Goal: Task Accomplishment & Management: Use online tool/utility

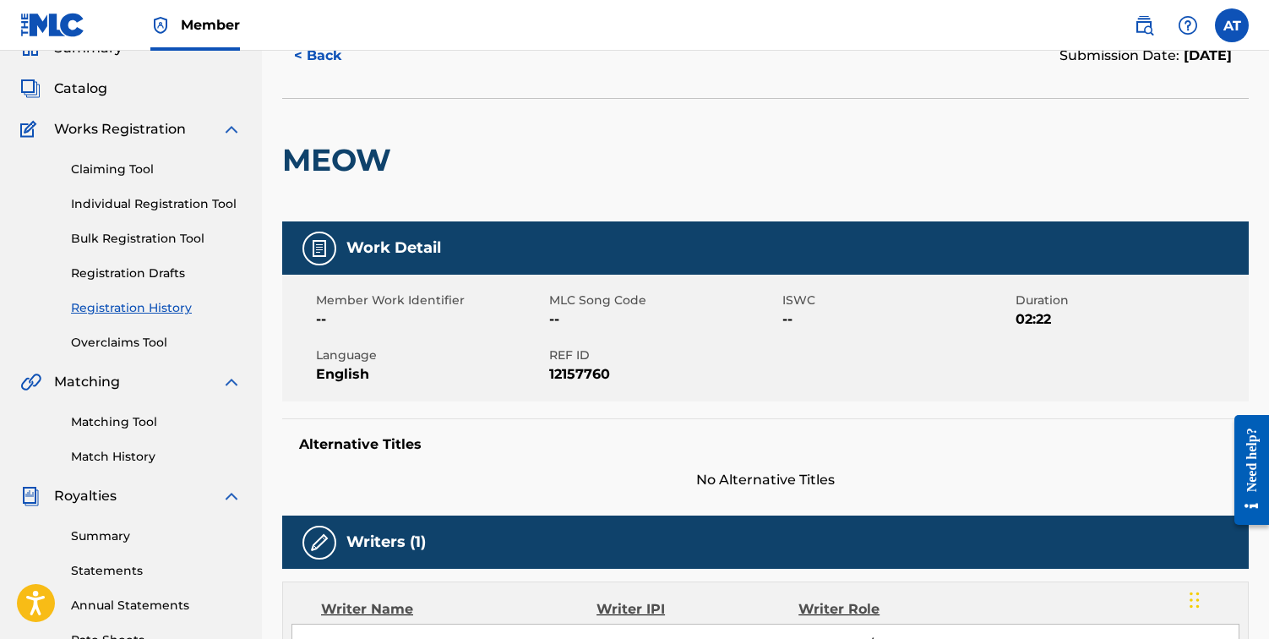
scroll to position [169, 0]
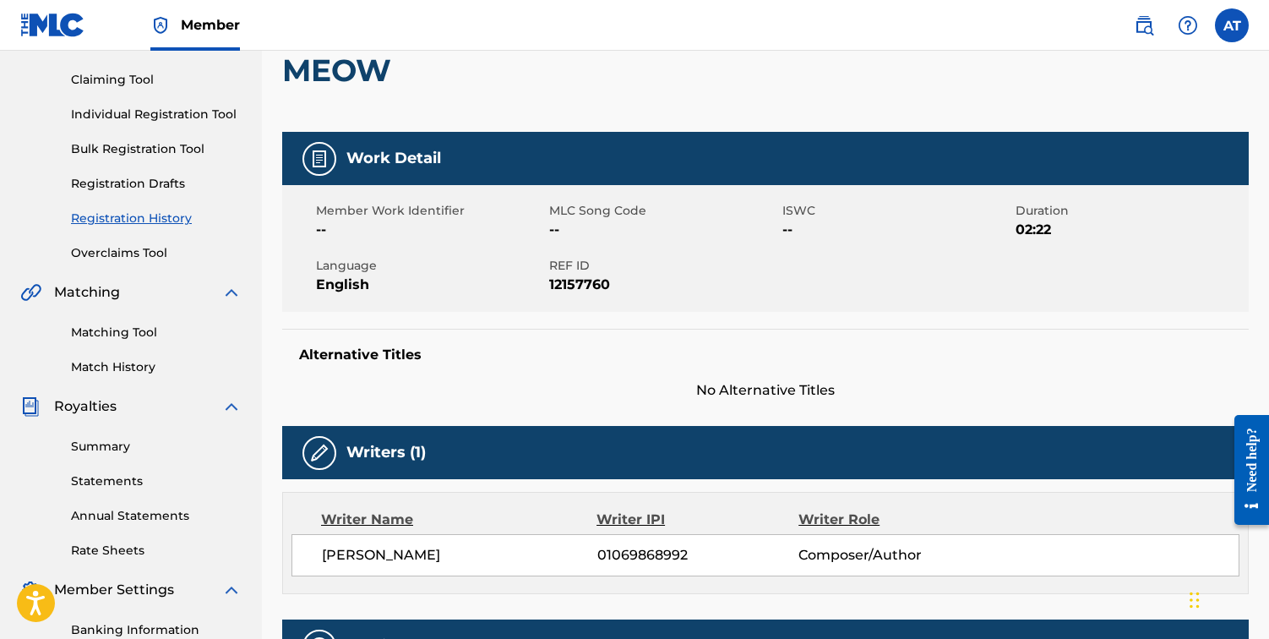
click at [143, 336] on link "Matching Tool" at bounding box center [156, 333] width 171 height 18
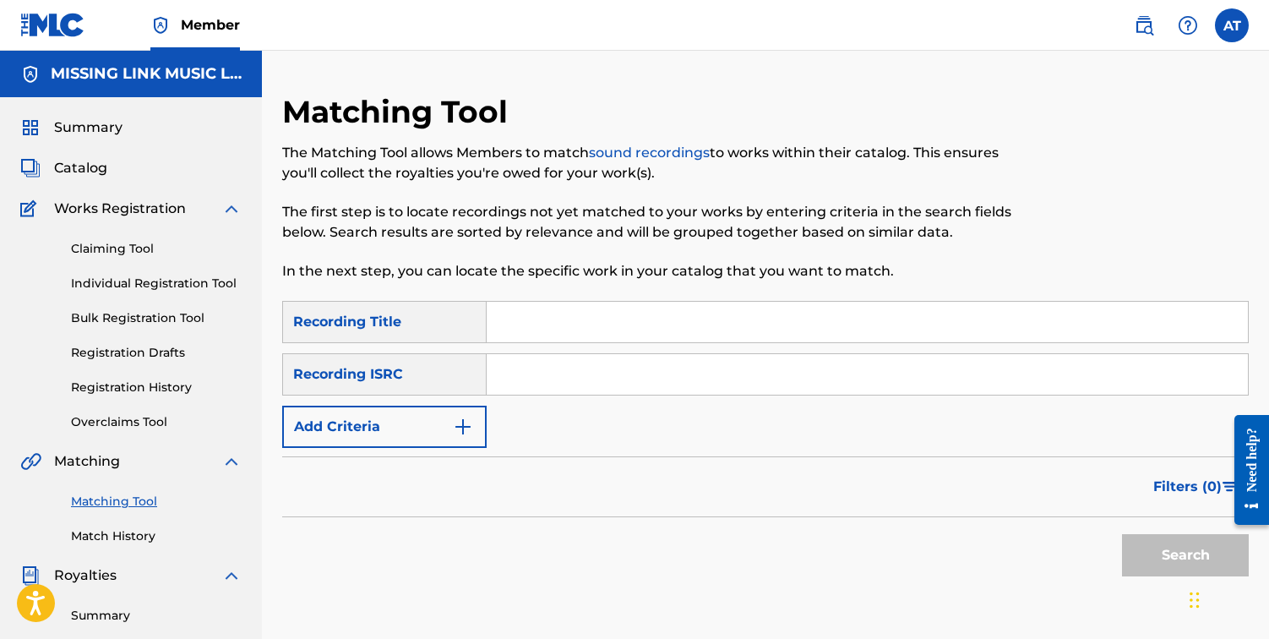
click at [575, 321] on input "Search Form" at bounding box center [867, 322] width 761 height 41
type input "lugonia"
click at [447, 426] on button "Add Criteria" at bounding box center [384, 426] width 204 height 42
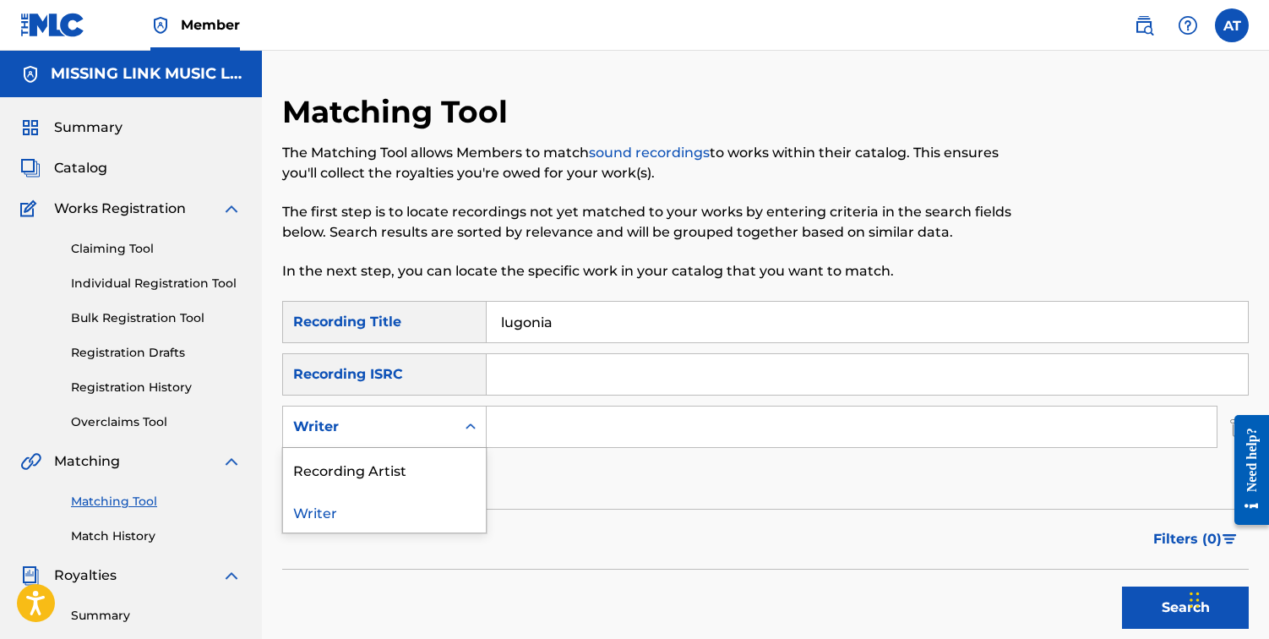
click at [447, 426] on div "Writer" at bounding box center [369, 427] width 172 height 32
click at [447, 458] on div "Recording Artist" at bounding box center [384, 469] width 203 height 42
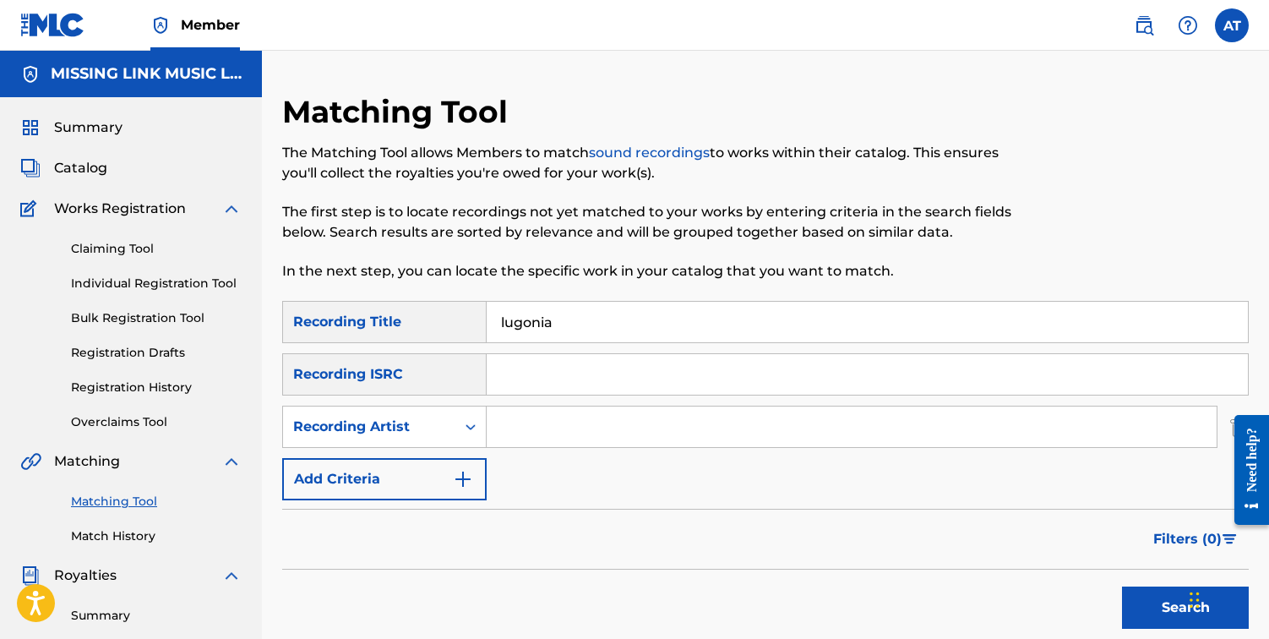
click at [538, 435] on input "Search Form" at bounding box center [852, 426] width 730 height 41
type input "ashes to amber"
click at [1144, 602] on button "Search" at bounding box center [1185, 607] width 127 height 42
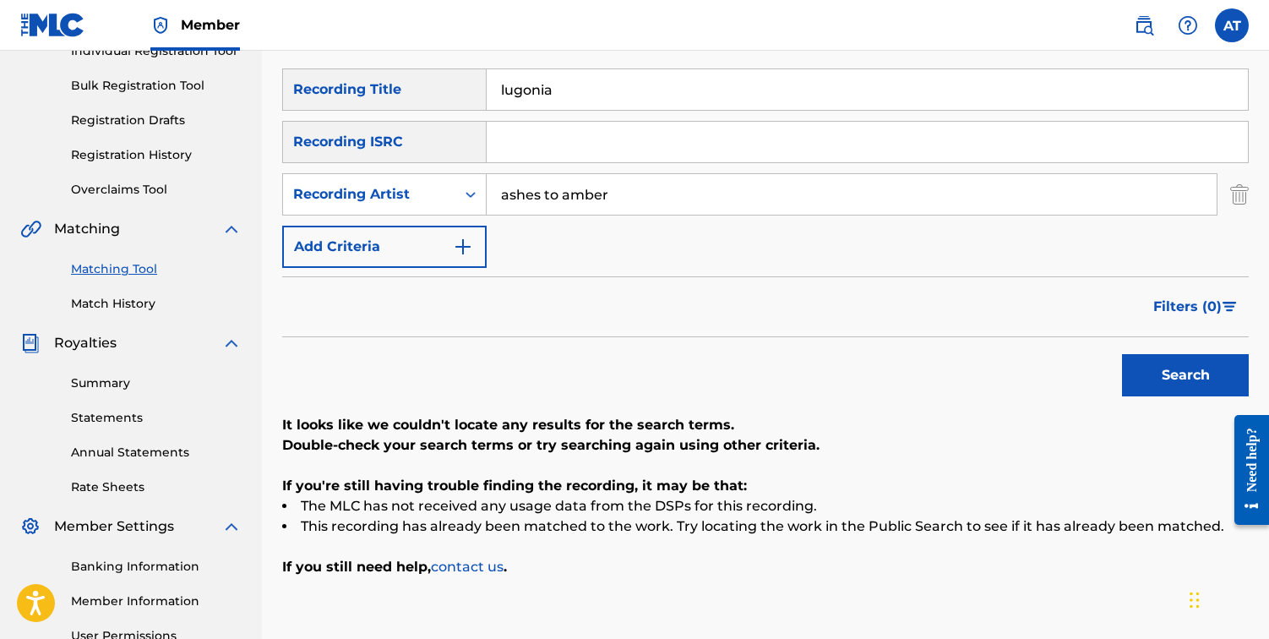
scroll to position [236, 0]
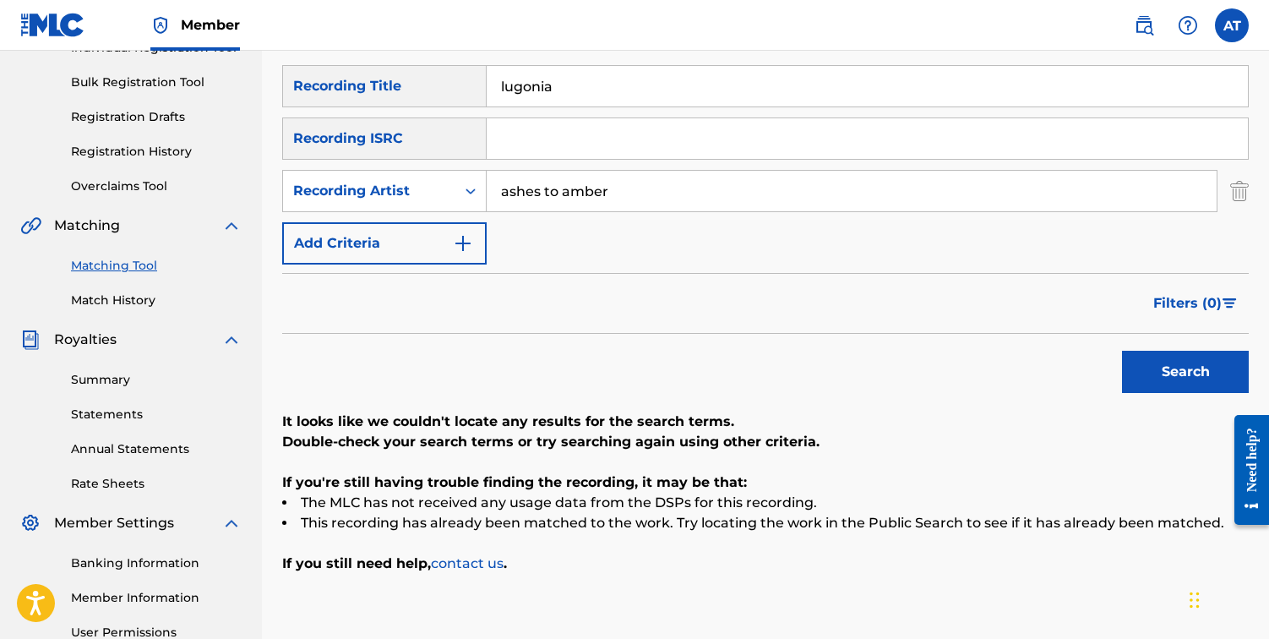
click at [1140, 391] on button "Search" at bounding box center [1185, 372] width 127 height 42
drag, startPoint x: 606, startPoint y: 87, endPoint x: 444, endPoint y: 85, distance: 161.3
click at [444, 85] on div "SearchWithCriteria057d73bc-8605-4f86-99db-d965c2fb3513 Recording Title [GEOGRAP…" at bounding box center [765, 86] width 966 height 42
click at [1122, 351] on button "Search" at bounding box center [1185, 372] width 127 height 42
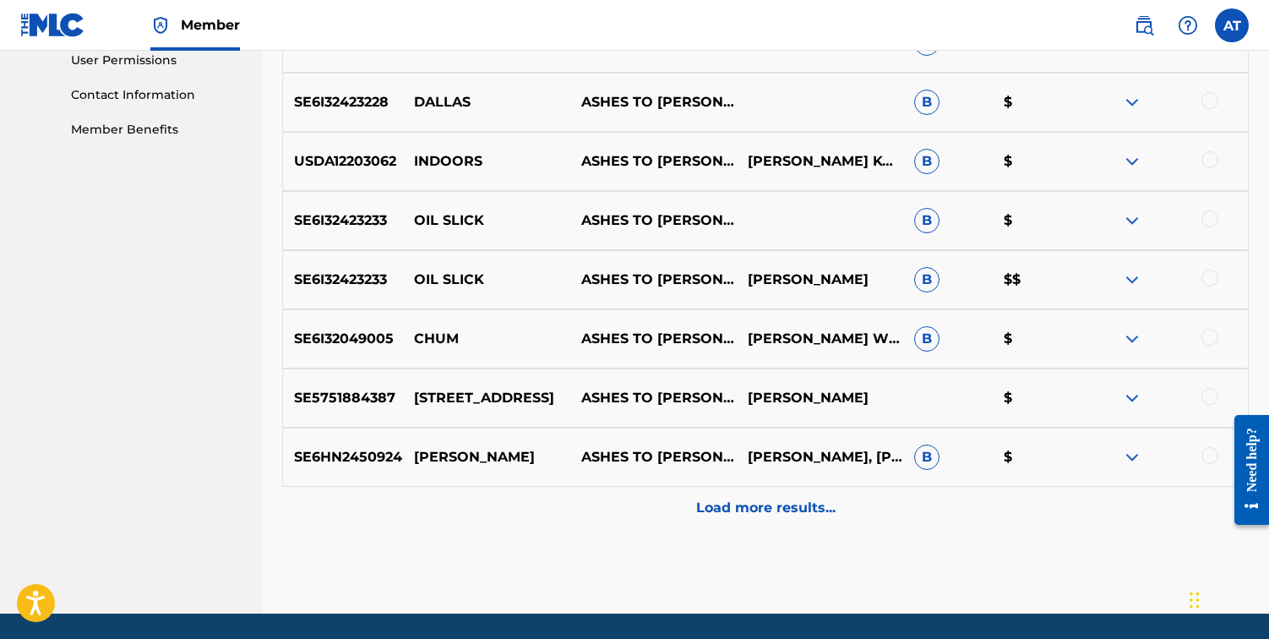
scroll to position [863, 0]
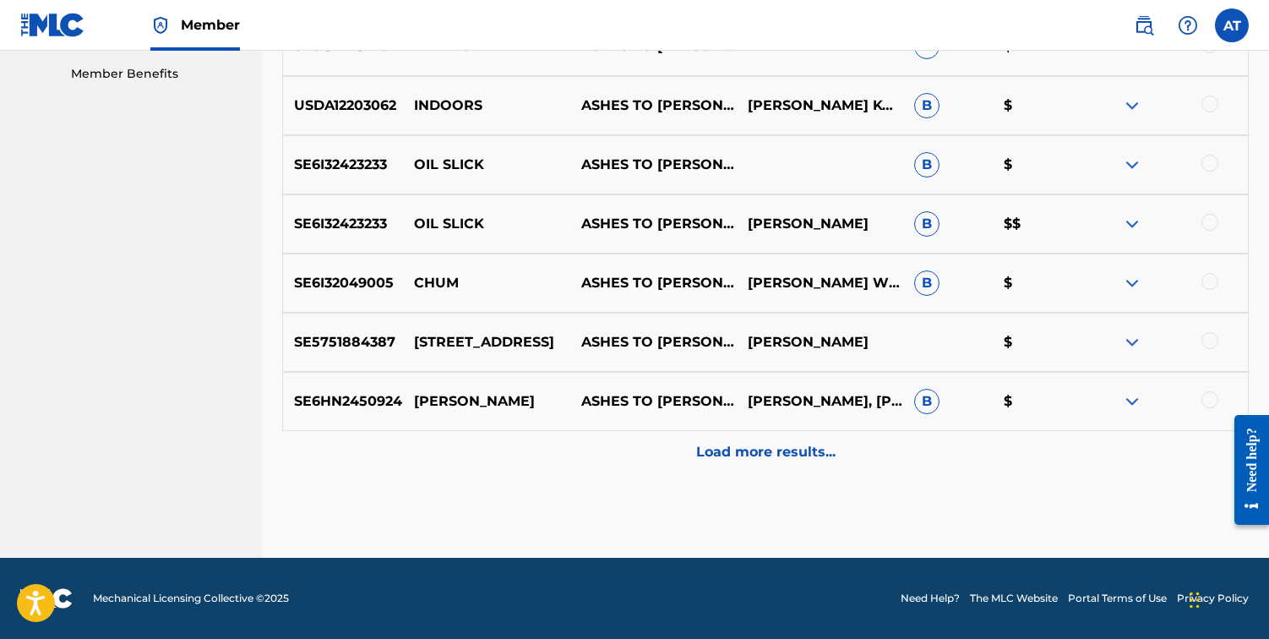
click at [706, 440] on div "Load more results..." at bounding box center [765, 452] width 966 height 42
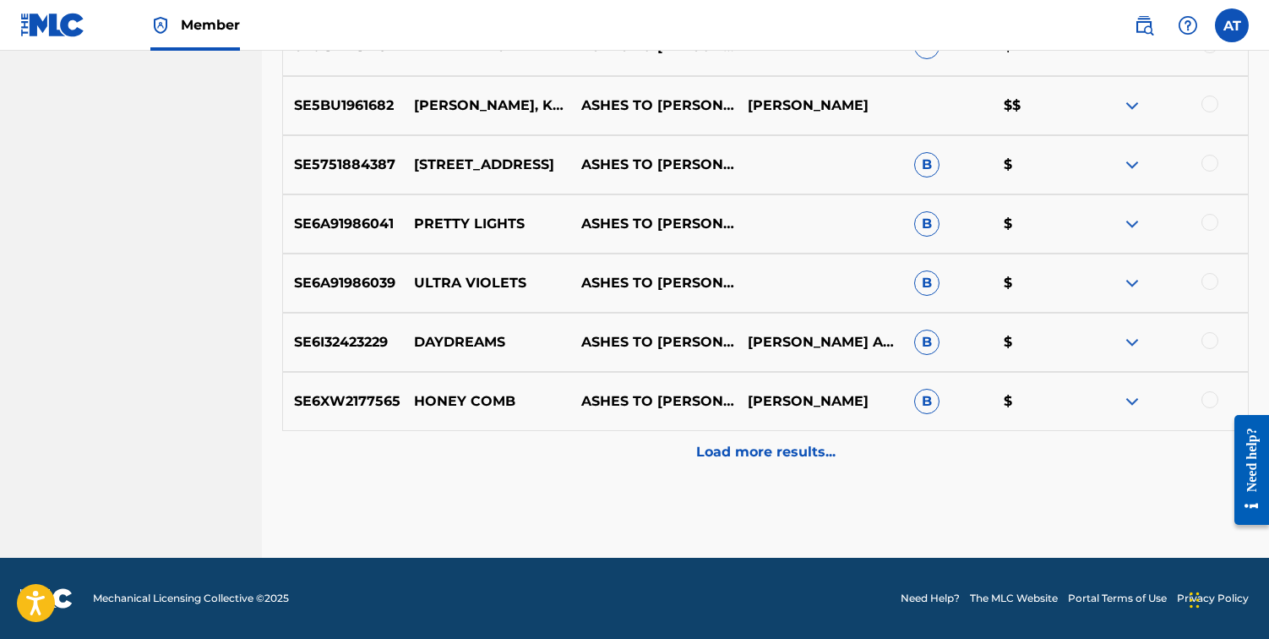
click at [732, 454] on p "Load more results..." at bounding box center [765, 452] width 139 height 20
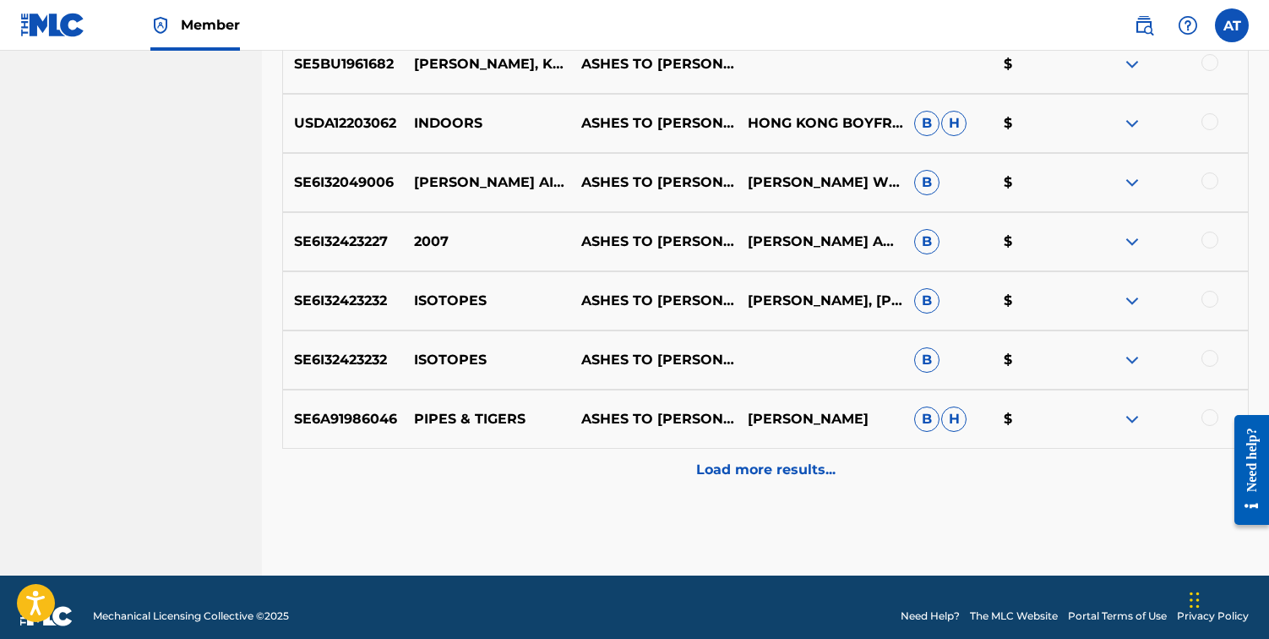
click at [732, 454] on div "Load more results..." at bounding box center [765, 470] width 966 height 42
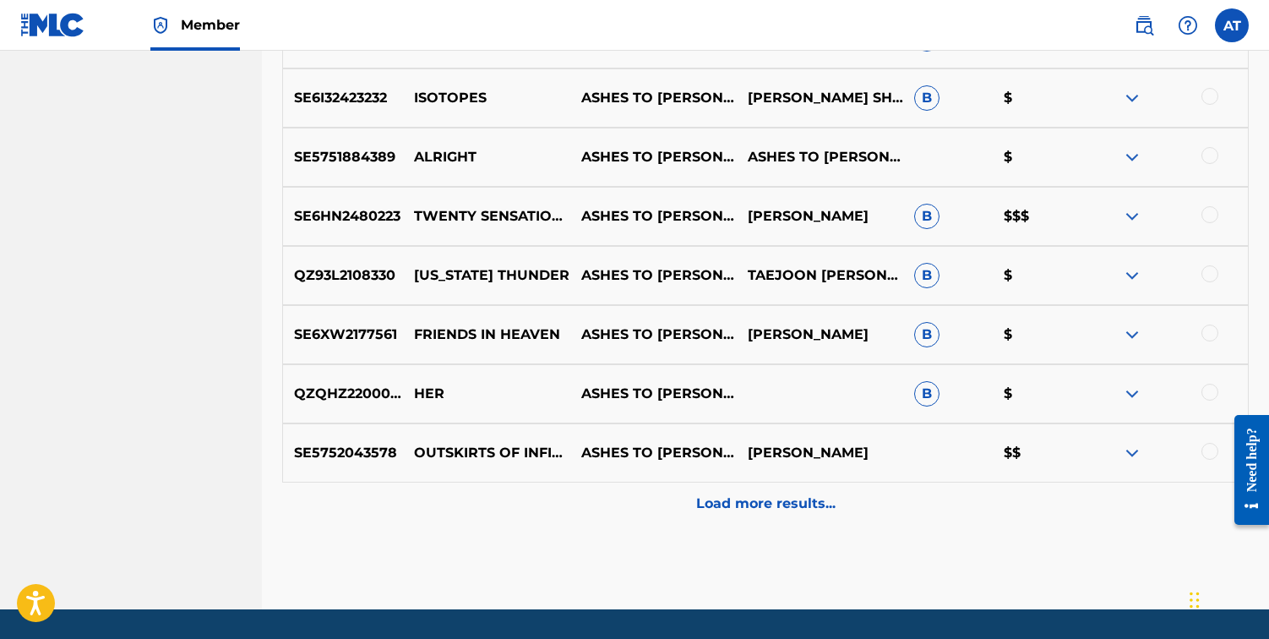
click at [749, 501] on p "Load more results..." at bounding box center [765, 503] width 139 height 20
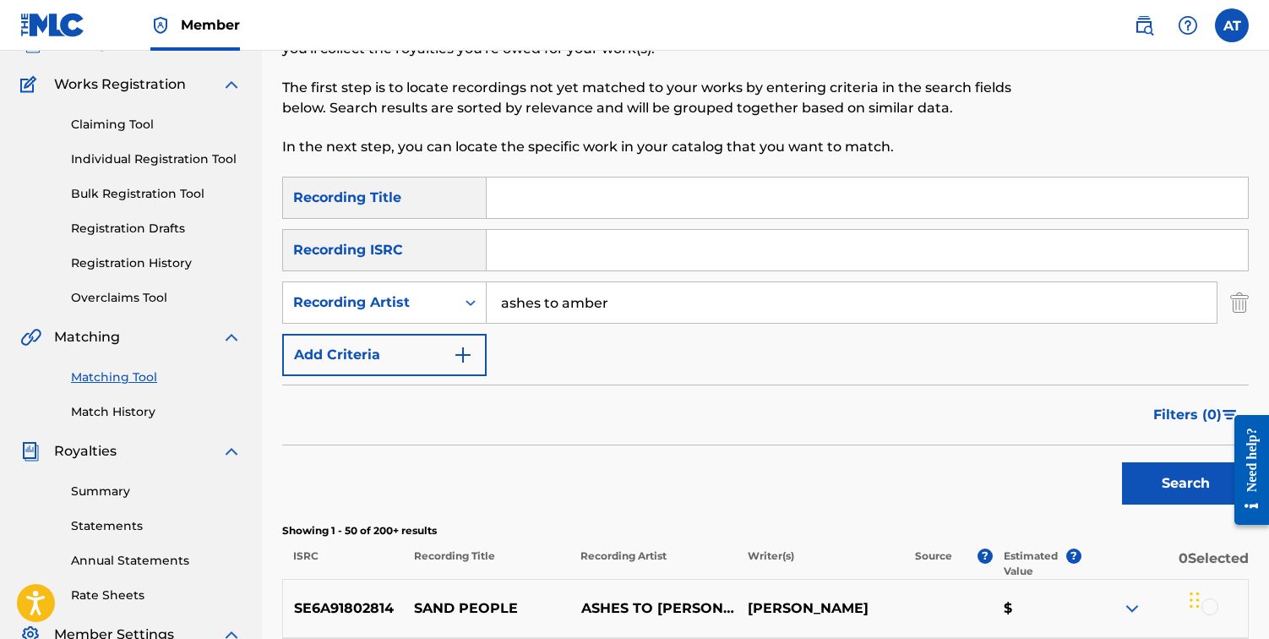
scroll to position [165, 0]
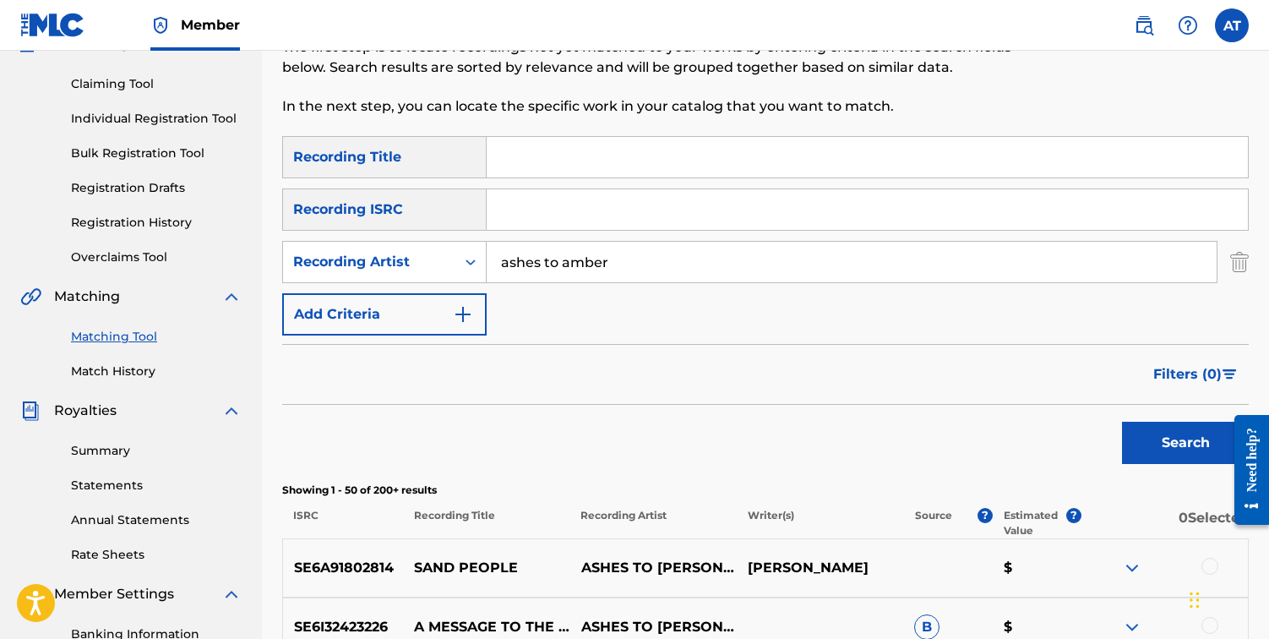
click at [1227, 378] on img "Search Form" at bounding box center [1229, 374] width 14 height 10
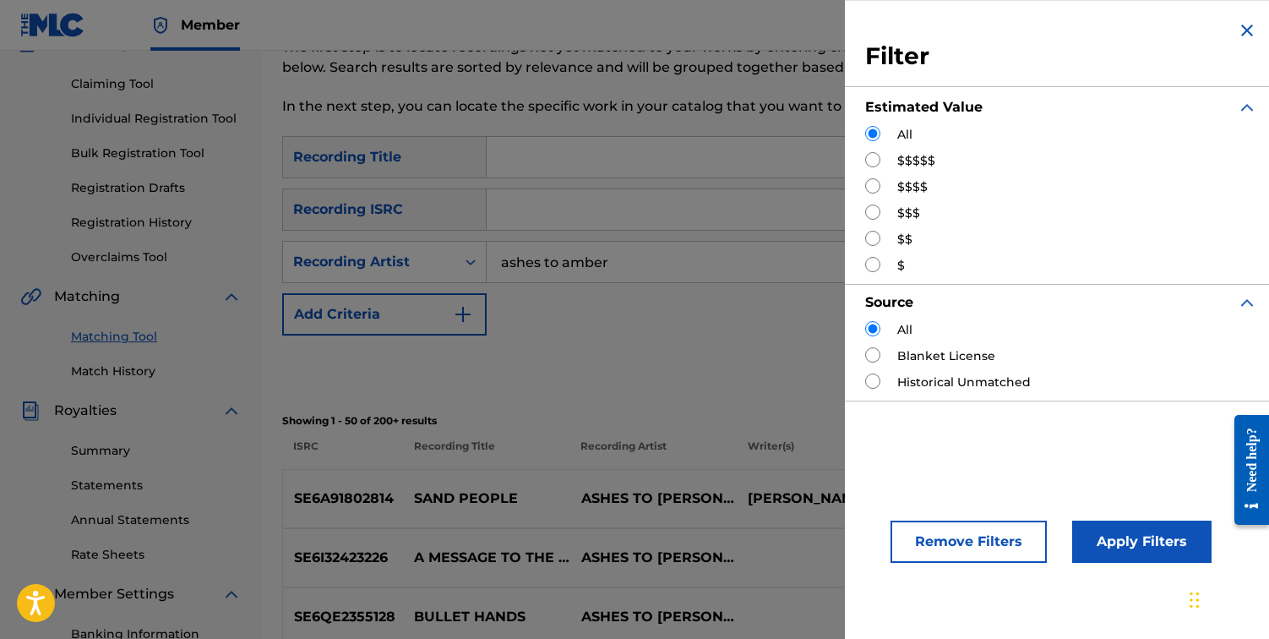
click at [869, 153] on input "Search Form" at bounding box center [872, 159] width 15 height 15
radio input "true"
click at [1150, 529] on button "Apply Filters" at bounding box center [1141, 541] width 139 height 42
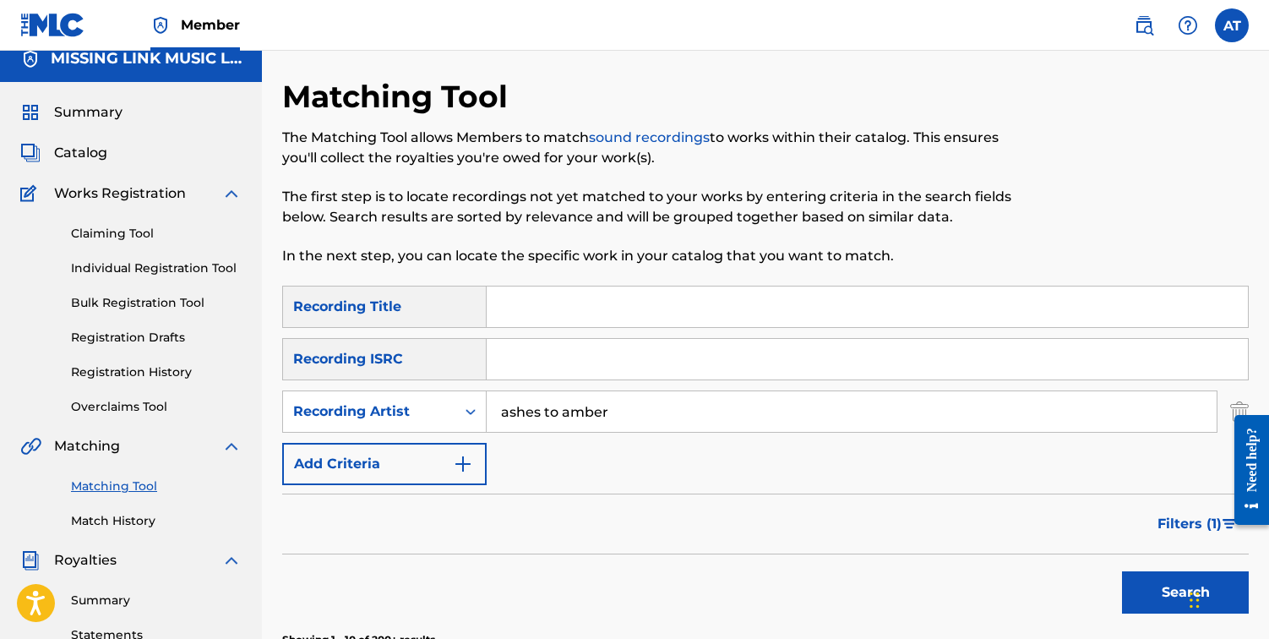
scroll to position [0, 0]
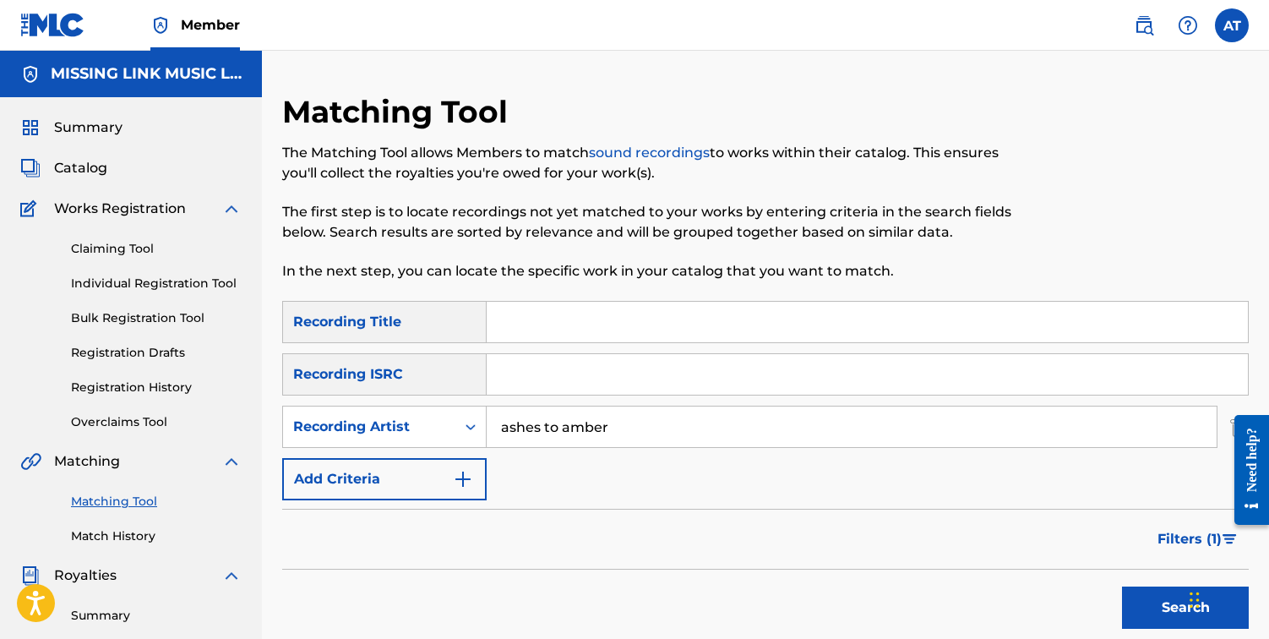
drag, startPoint x: 719, startPoint y: 154, endPoint x: 547, endPoint y: 160, distance: 172.4
click at [547, 157] on p "The Matching Tool allows Members to match sound recordings to works within thei…" at bounding box center [654, 163] width 744 height 41
click at [547, 160] on p "The Matching Tool allows Members to match sound recordings to works within thei…" at bounding box center [654, 163] width 744 height 41
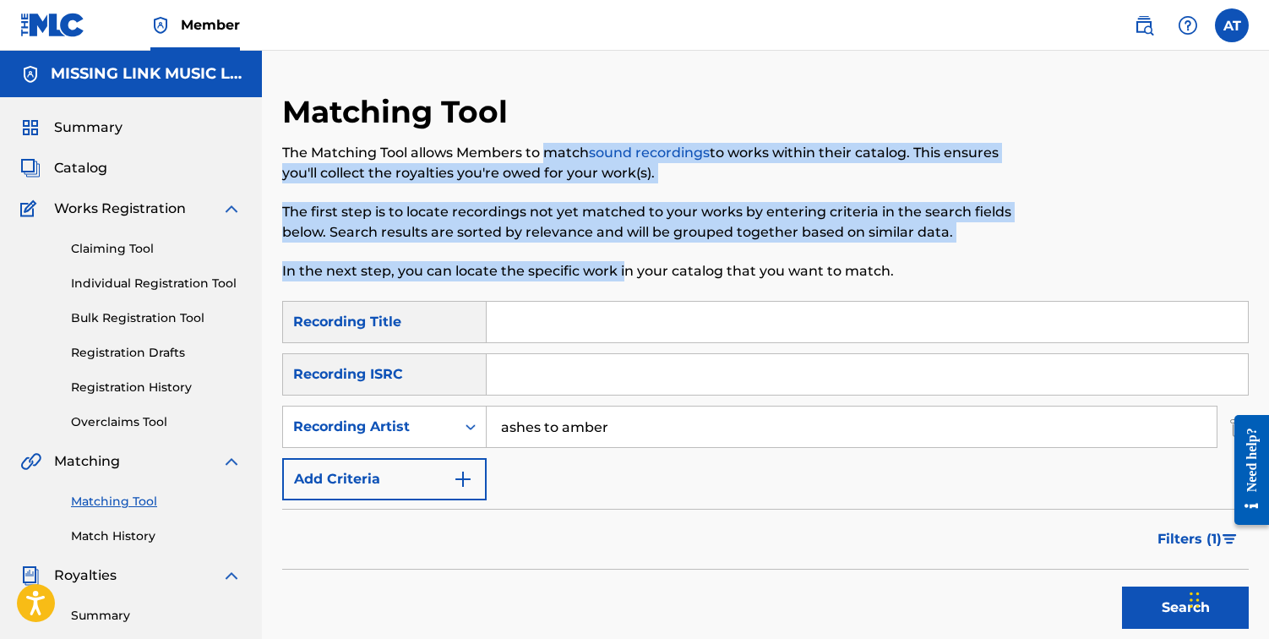
drag, startPoint x: 585, startPoint y: 226, endPoint x: 624, endPoint y: 275, distance: 63.1
click at [624, 275] on div "The Matching Tool allows Members to match sound recordings to works within thei…" at bounding box center [654, 212] width 744 height 139
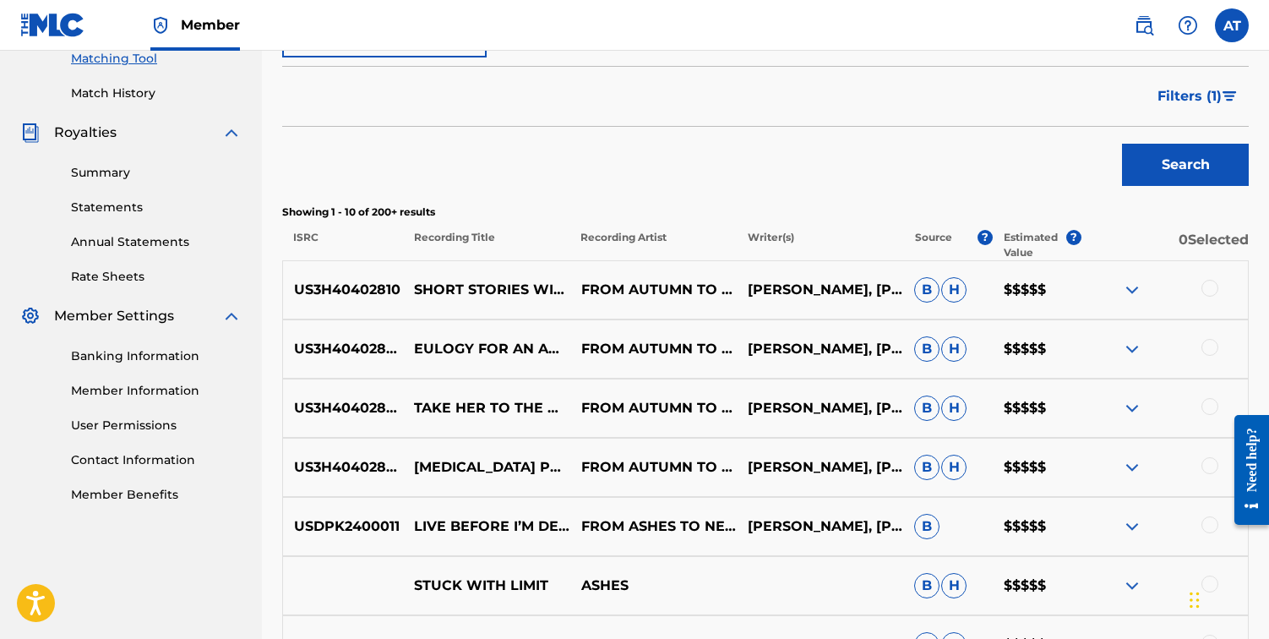
scroll to position [508, 0]
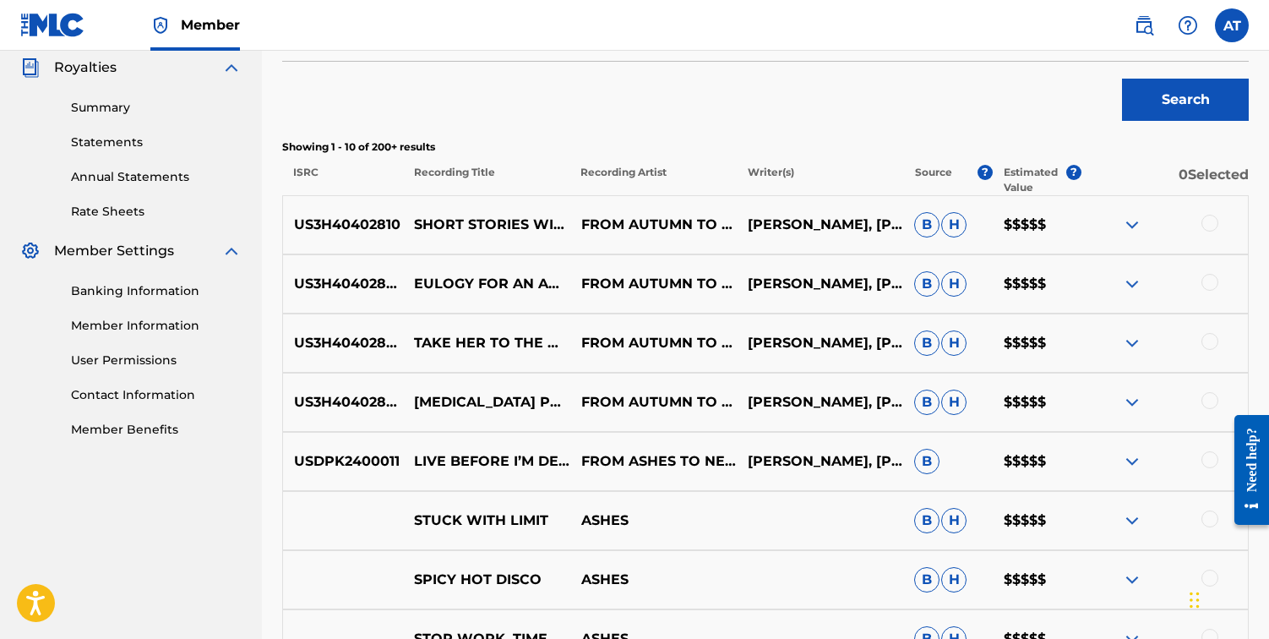
click at [624, 275] on p "FROM AUTUMN TO ASHES" at bounding box center [652, 284] width 166 height 20
drag, startPoint x: 624, startPoint y: 275, endPoint x: 647, endPoint y: 280, distance: 23.4
click at [647, 280] on p "FROM AUTUMN TO ASHES" at bounding box center [652, 284] width 166 height 20
drag, startPoint x: 647, startPoint y: 280, endPoint x: 678, endPoint y: 280, distance: 31.3
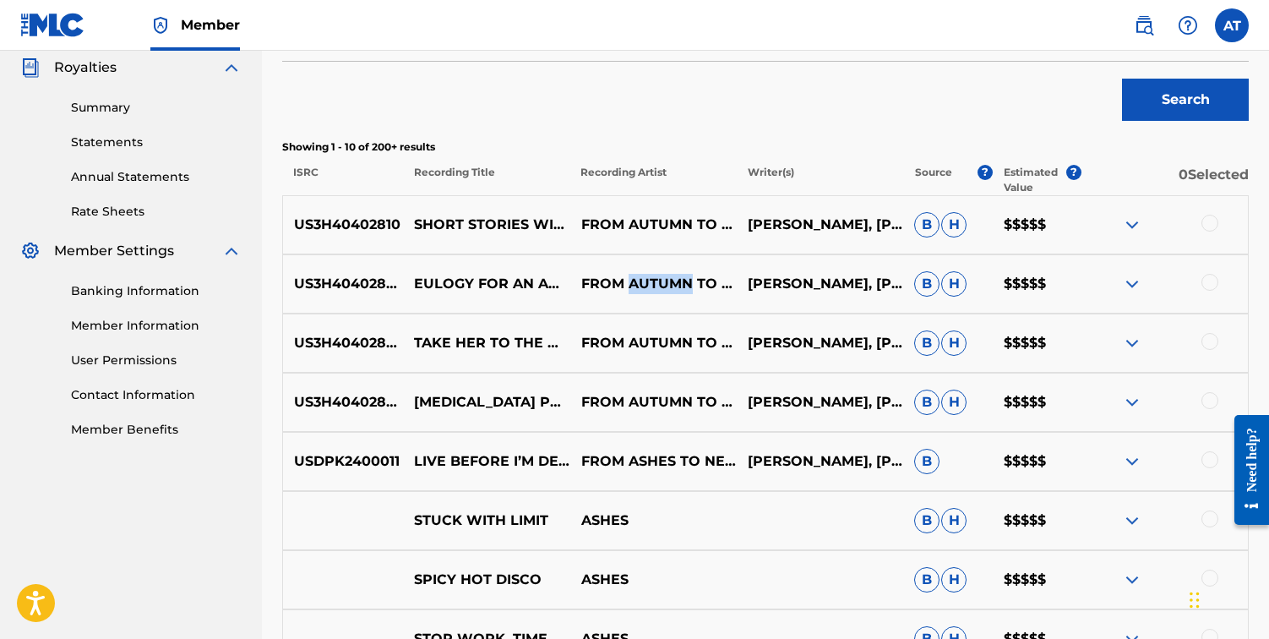
click at [678, 280] on p "FROM AUTUMN TO ASHES" at bounding box center [652, 284] width 166 height 20
drag, startPoint x: 678, startPoint y: 280, endPoint x: 668, endPoint y: 280, distance: 10.1
click at [668, 280] on p "FROM AUTUMN TO ASHES" at bounding box center [652, 284] width 166 height 20
drag, startPoint x: 664, startPoint y: 280, endPoint x: 654, endPoint y: 279, distance: 10.2
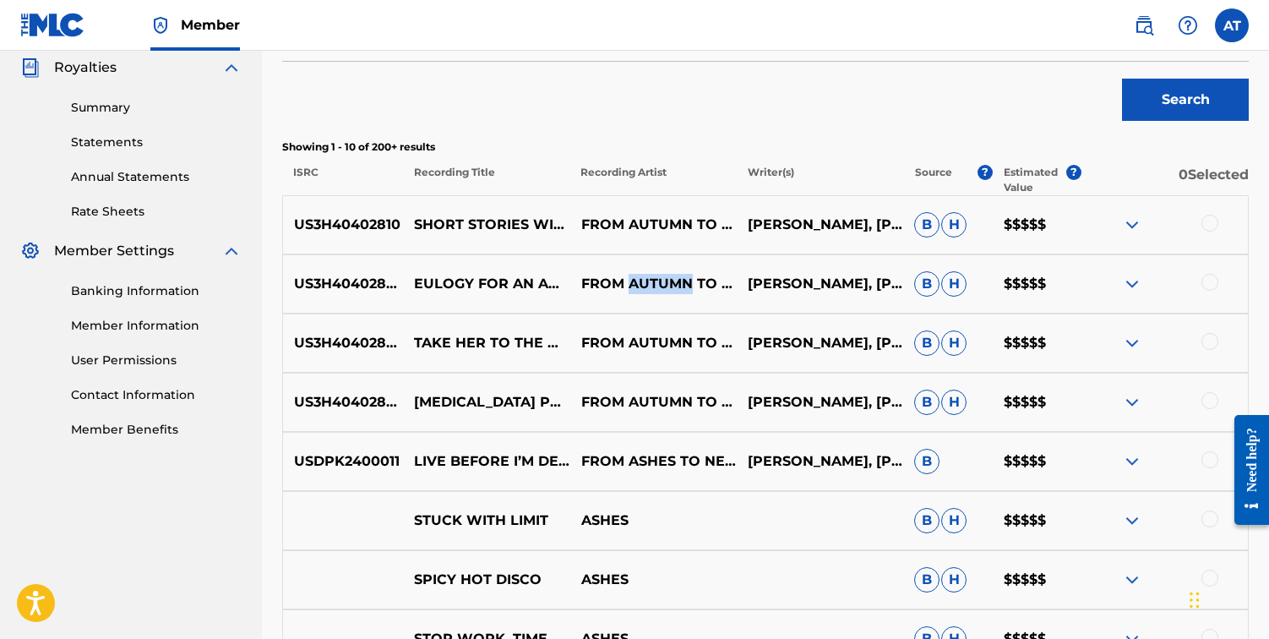
click at [654, 279] on p "FROM AUTUMN TO ASHES" at bounding box center [652, 284] width 166 height 20
drag, startPoint x: 654, startPoint y: 279, endPoint x: 703, endPoint y: 283, distance: 49.2
click at [704, 284] on p "FROM AUTUMN TO ASHES" at bounding box center [652, 284] width 166 height 20
click at [703, 283] on p "FROM AUTUMN TO ASHES" at bounding box center [652, 284] width 166 height 20
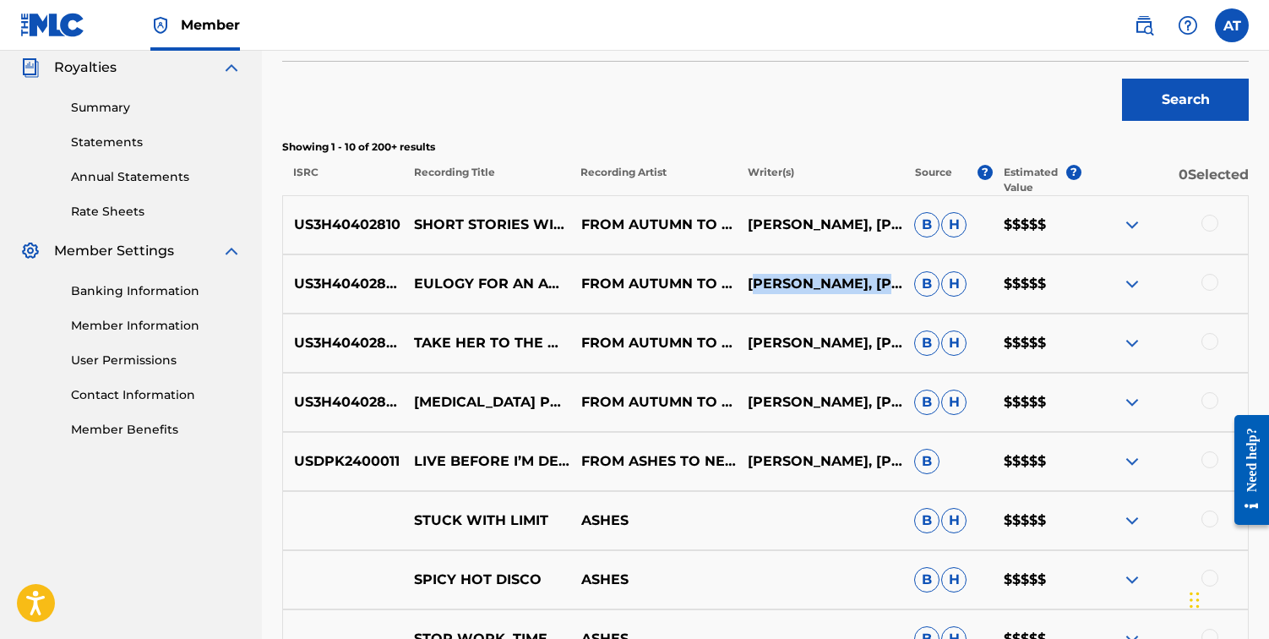
drag, startPoint x: 855, startPoint y: 280, endPoint x: 758, endPoint y: 245, distance: 103.1
click at [758, 274] on p "[PERSON_NAME], [PERSON_NAME], [PERSON_NAME], [PERSON_NAME], [PERSON_NAME]" at bounding box center [820, 284] width 166 height 20
click at [647, 219] on p "FROM AUTUMN TO ASHES" at bounding box center [652, 225] width 166 height 20
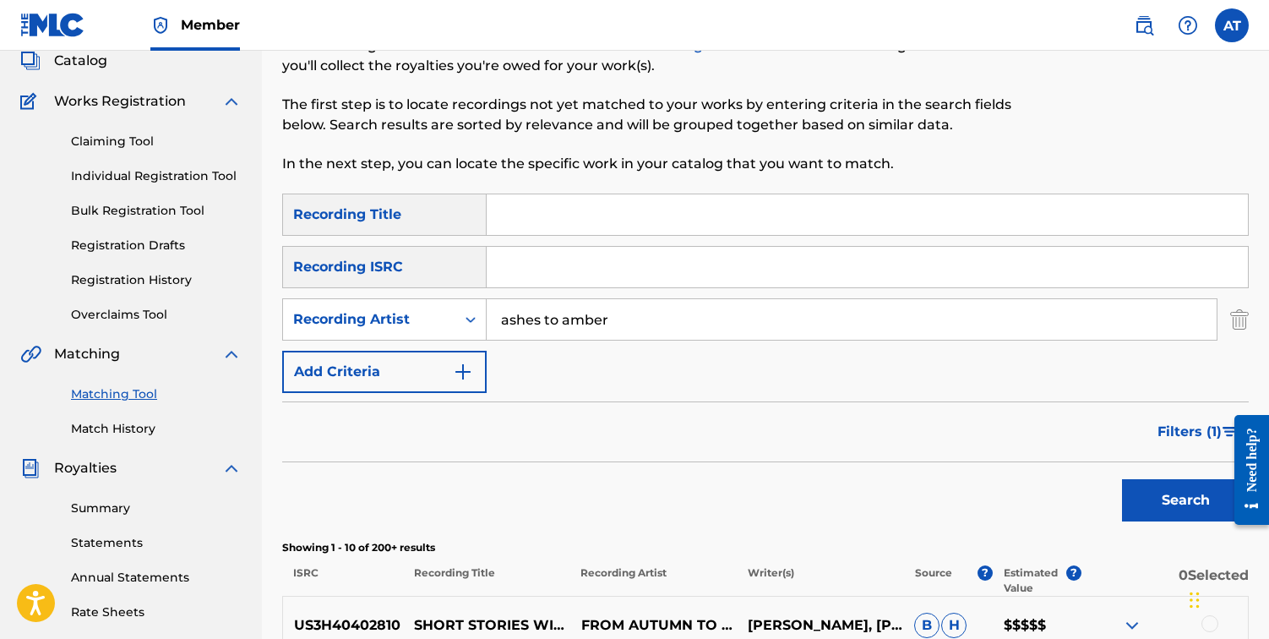
scroll to position [0, 0]
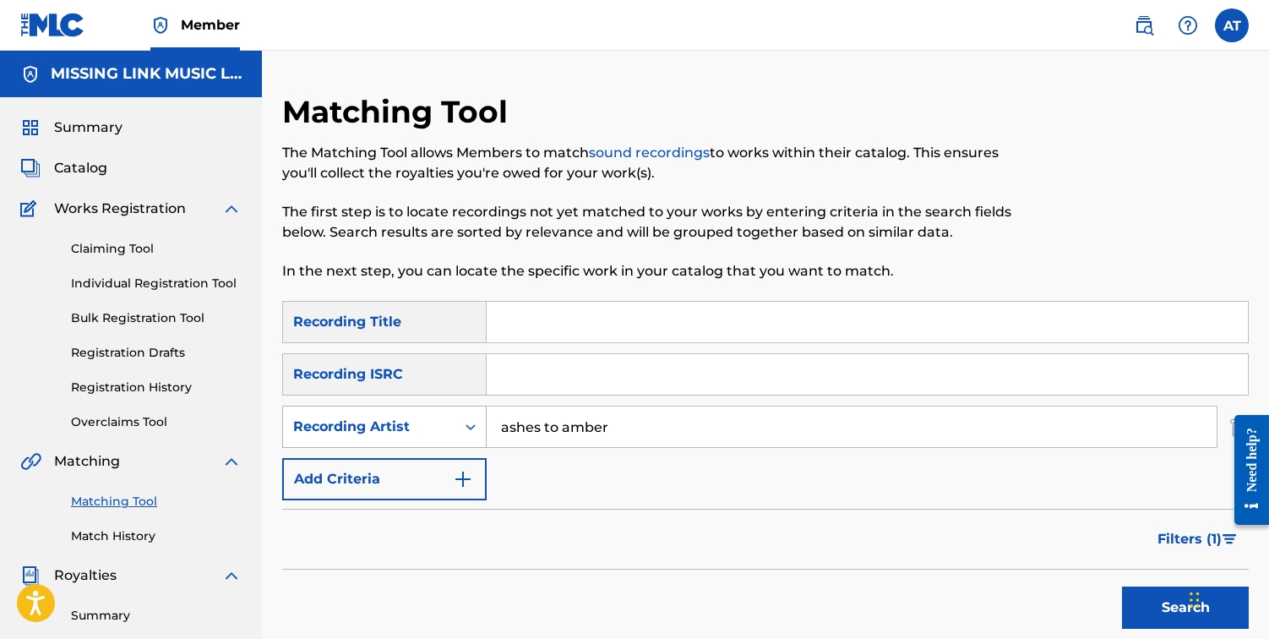
drag, startPoint x: 637, startPoint y: 442, endPoint x: 325, endPoint y: 422, distance: 312.3
click at [324, 422] on div "SearchWithCriteria56fdcd92-42b4-4592-88c5-daf1f21829d9 Recording Artist ashes t…" at bounding box center [765, 426] width 966 height 42
click at [566, 318] on input "Search Form" at bounding box center [867, 322] width 761 height 41
type input "lugonia"
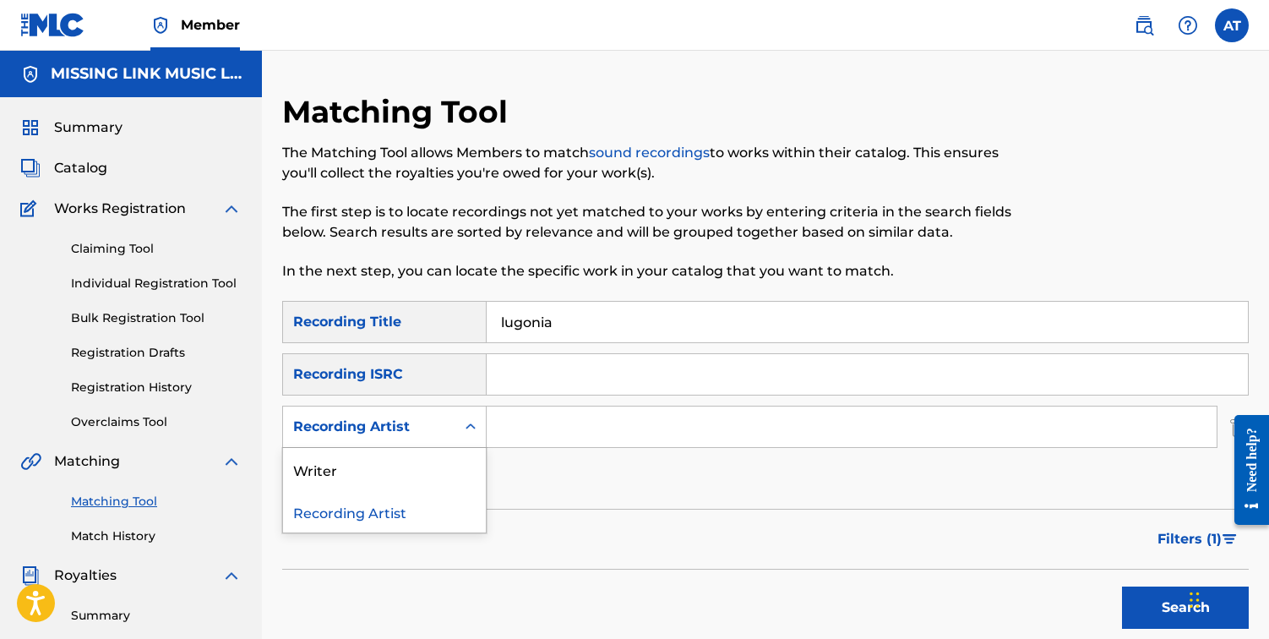
click at [453, 424] on div "Recording Artist" at bounding box center [369, 427] width 172 height 32
click at [450, 471] on div "Writer" at bounding box center [384, 469] width 203 height 42
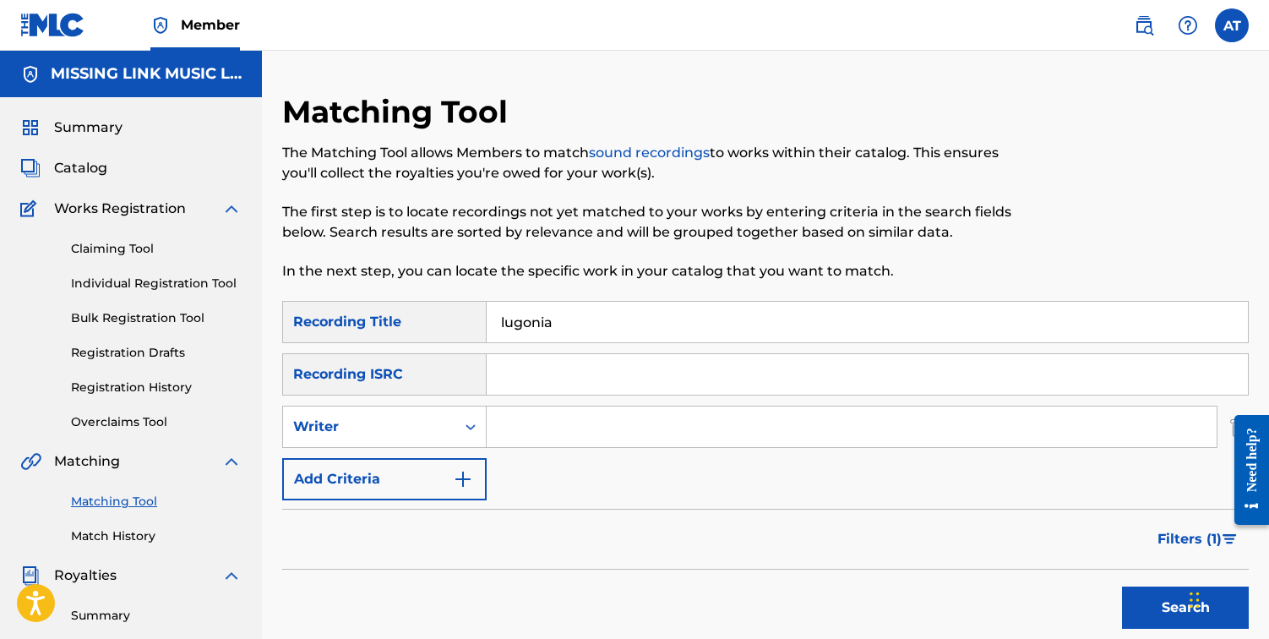
click at [556, 423] on input "Search Form" at bounding box center [852, 426] width 730 height 41
type input "[PERSON_NAME]"
click at [1122, 586] on button "Search" at bounding box center [1185, 607] width 127 height 42
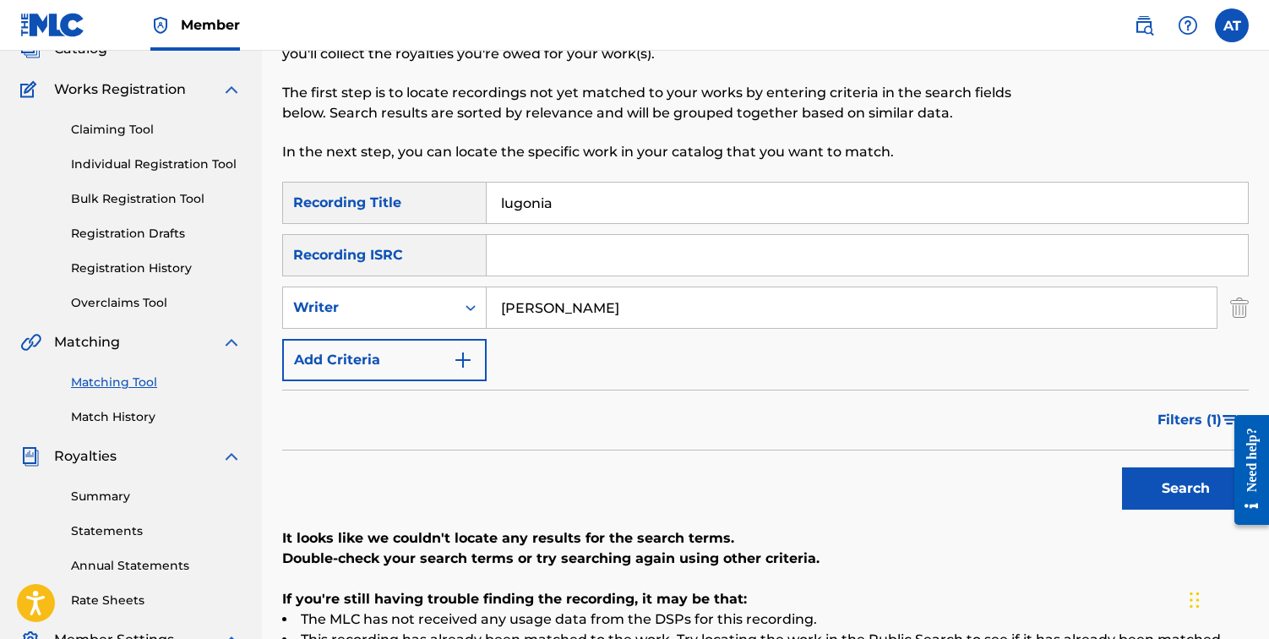
scroll to position [117, 0]
